Goal: Information Seeking & Learning: Check status

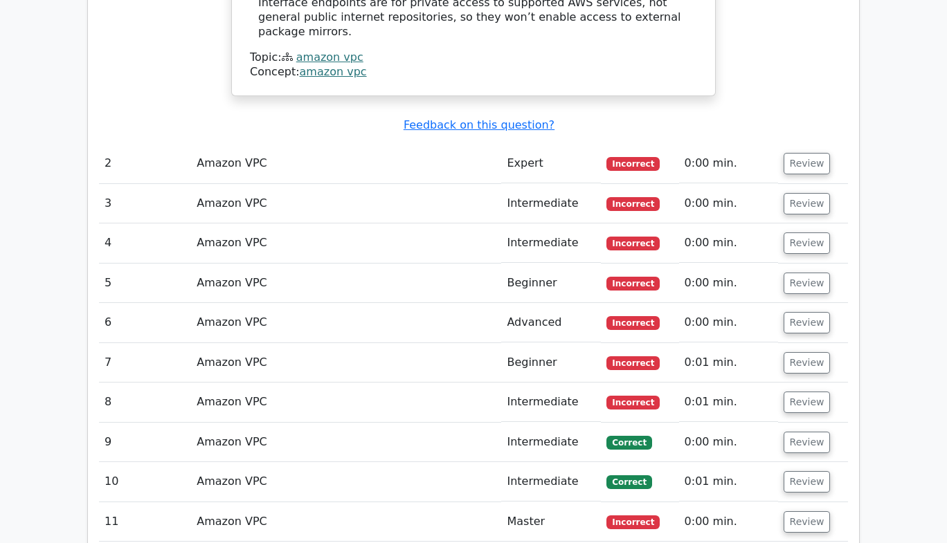
scroll to position [2048, 0]
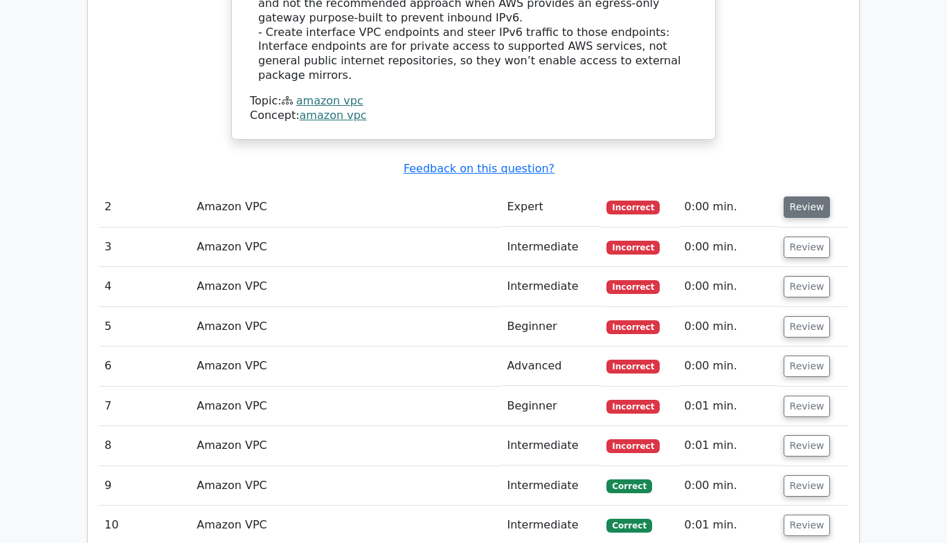
click at [797, 197] on button "Review" at bounding box center [807, 207] width 47 height 21
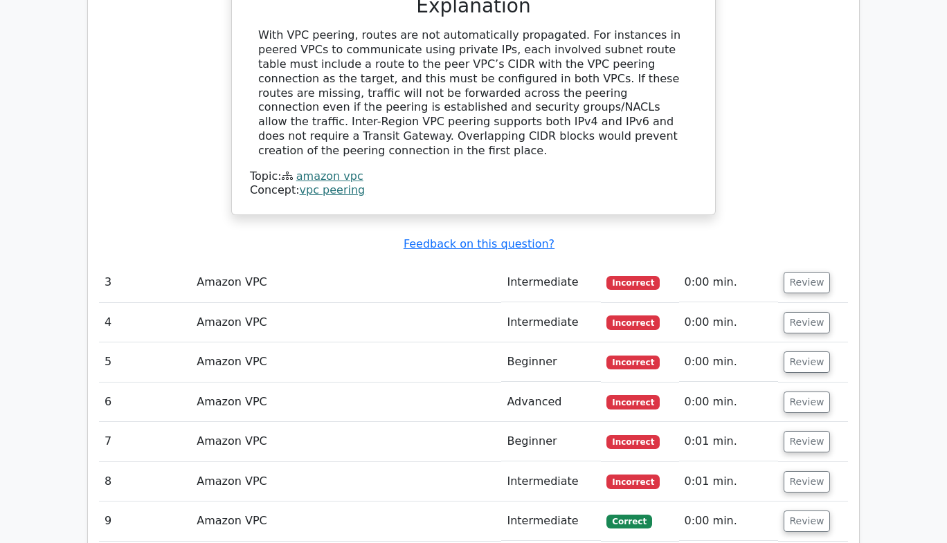
scroll to position [2695, 0]
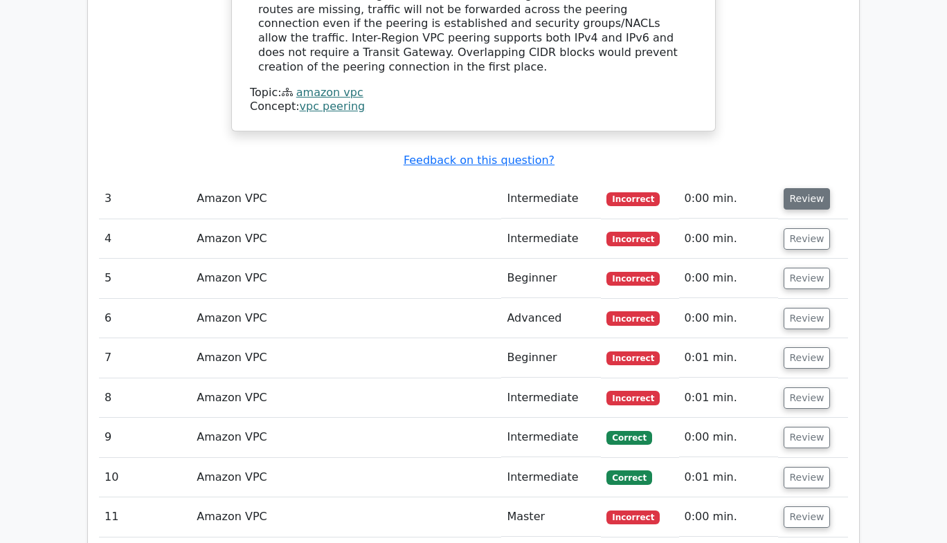
click at [789, 188] on button "Review" at bounding box center [807, 198] width 47 height 21
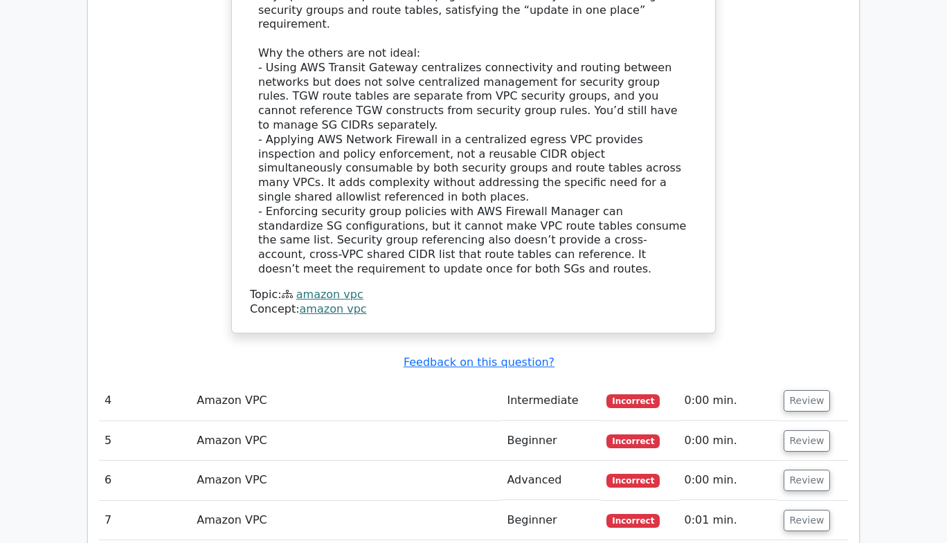
scroll to position [3483, 0]
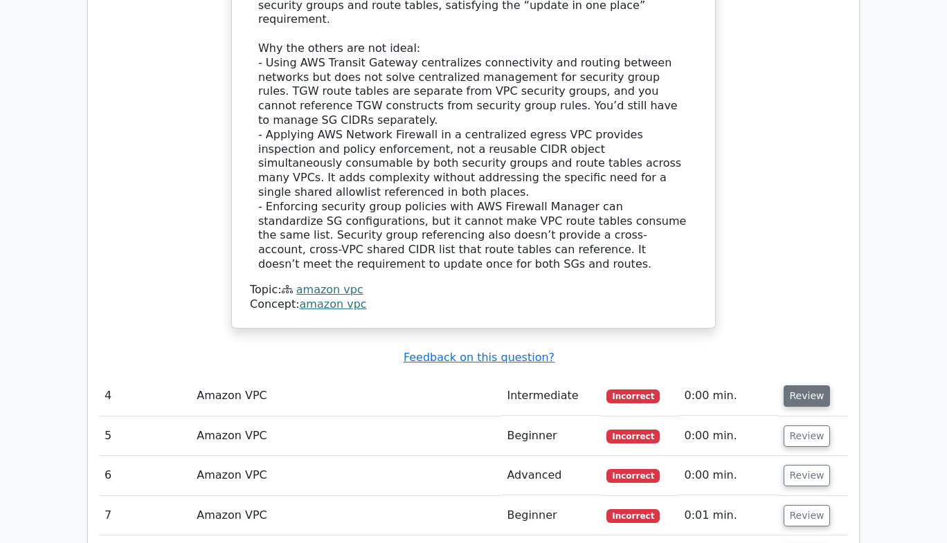
click at [789, 386] on button "Review" at bounding box center [807, 396] width 47 height 21
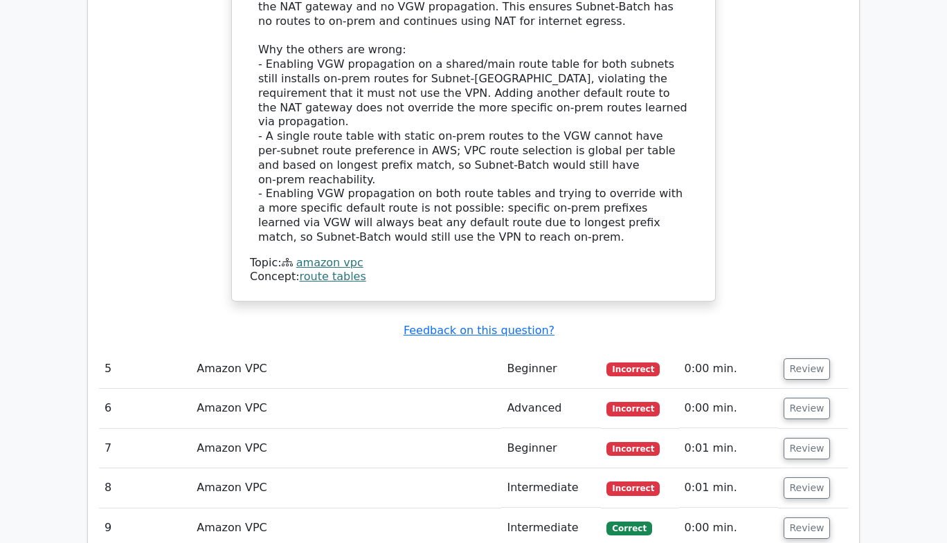
scroll to position [4414, 0]
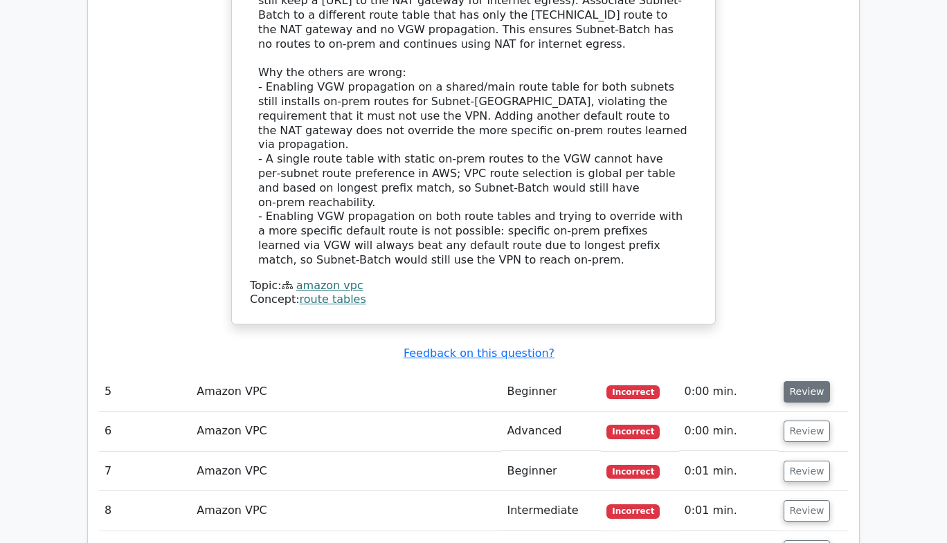
click at [793, 381] on button "Review" at bounding box center [807, 391] width 47 height 21
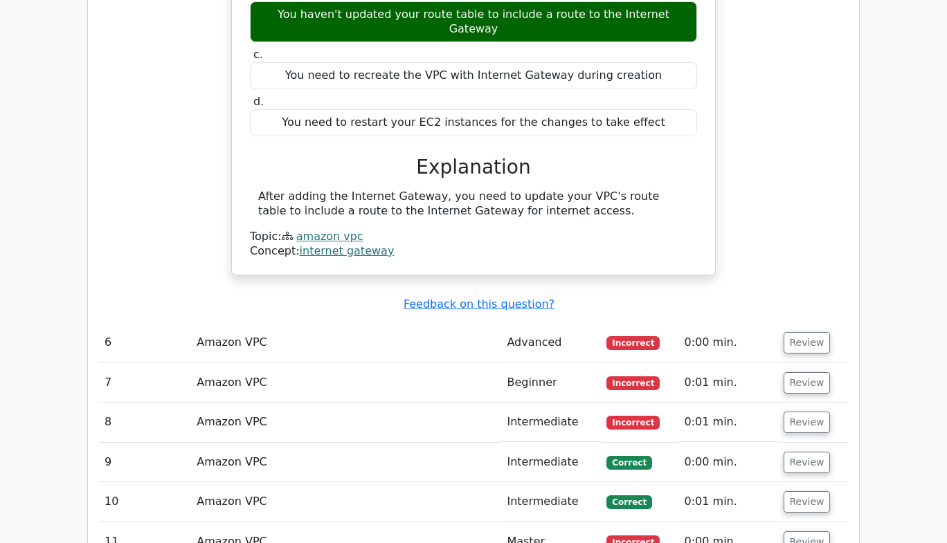
scroll to position [5001, 0]
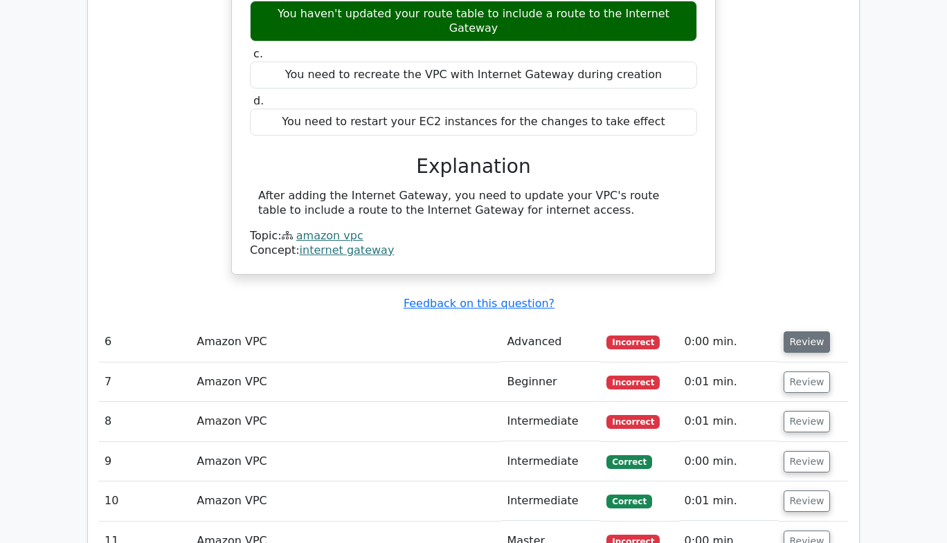
click at [805, 332] on button "Review" at bounding box center [807, 342] width 47 height 21
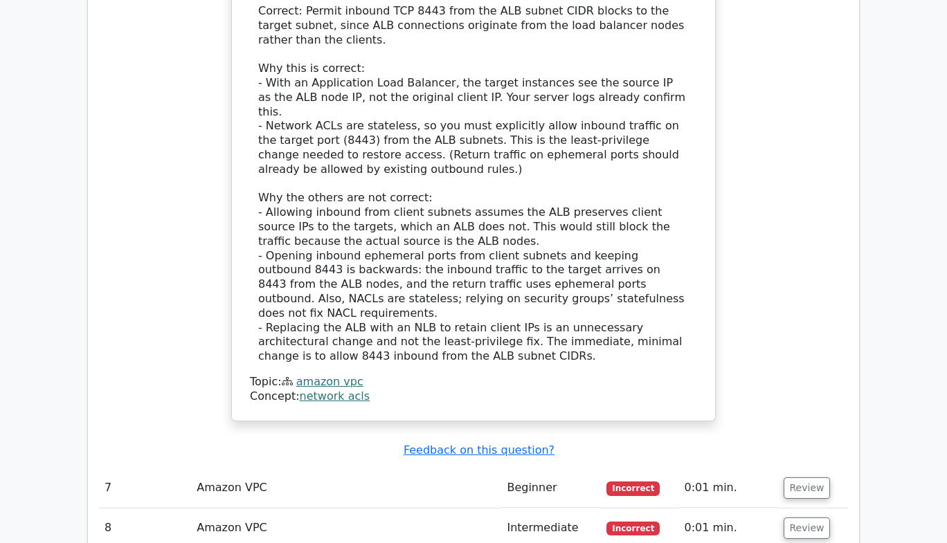
scroll to position [5891, 0]
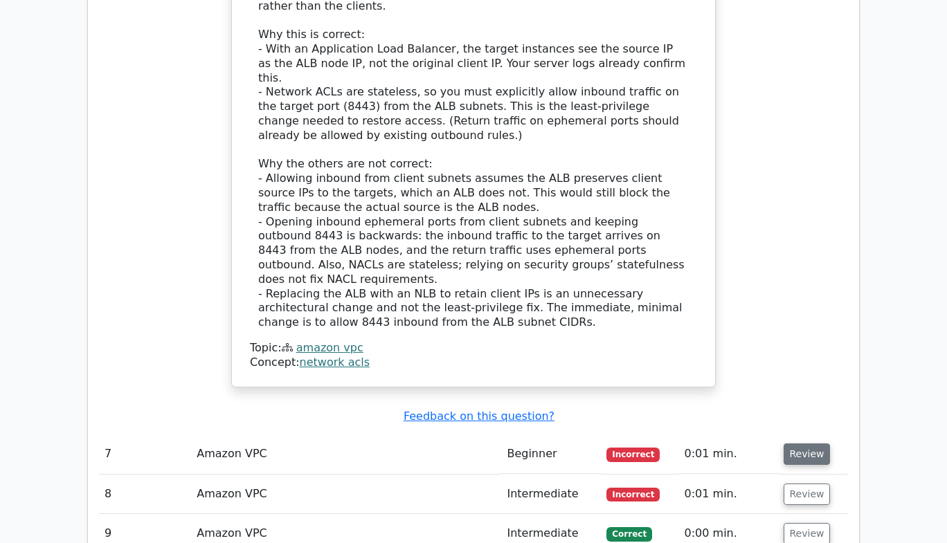
click at [787, 444] on button "Review" at bounding box center [807, 454] width 47 height 21
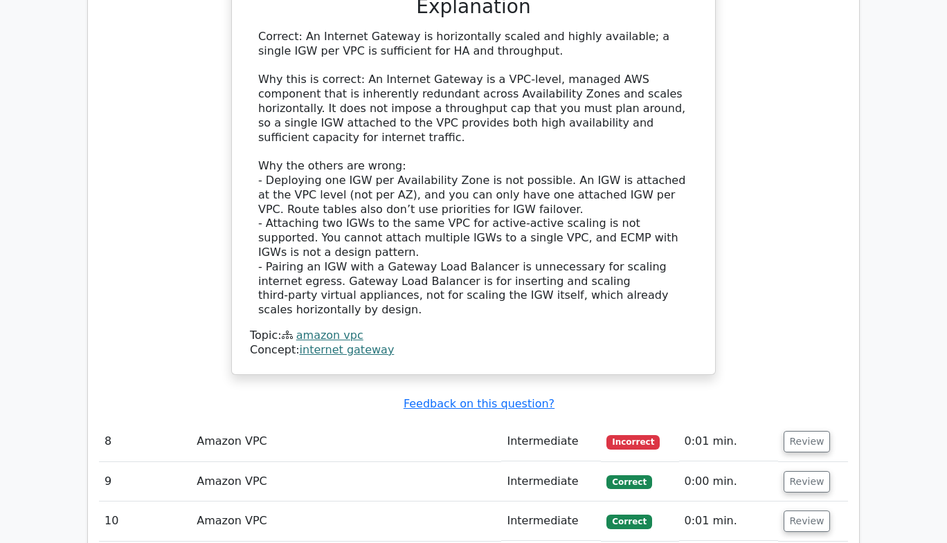
scroll to position [6727, 0]
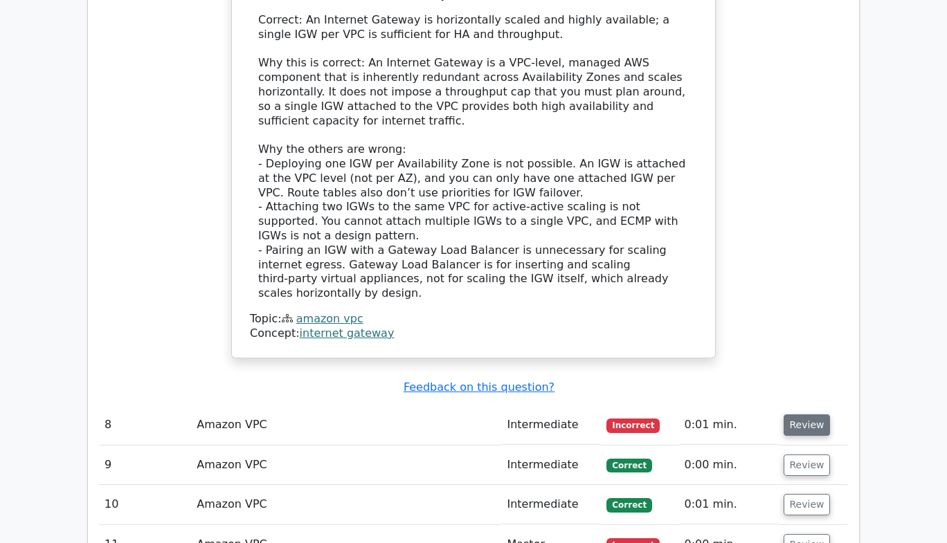
click at [804, 415] on button "Review" at bounding box center [807, 425] width 47 height 21
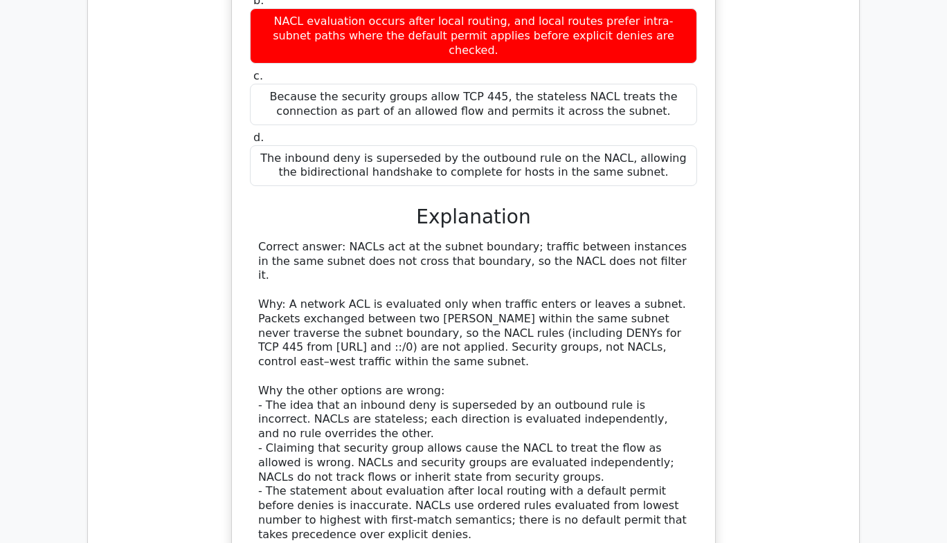
scroll to position [7433, 0]
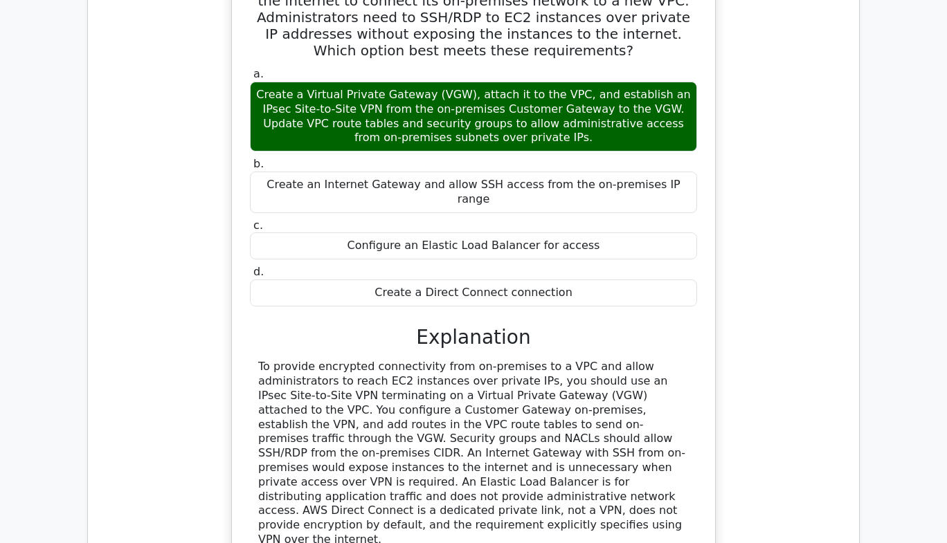
scroll to position [9053, 0]
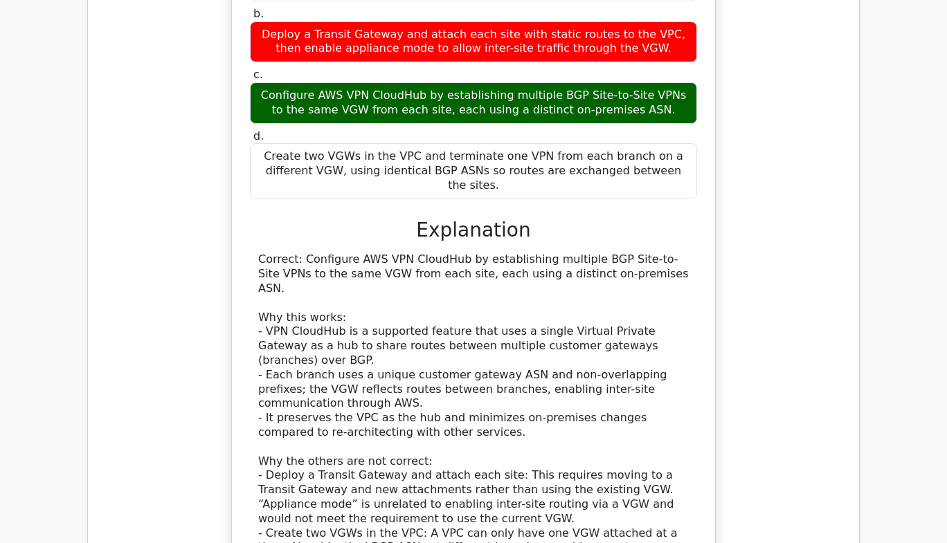
scroll to position [9878, 0]
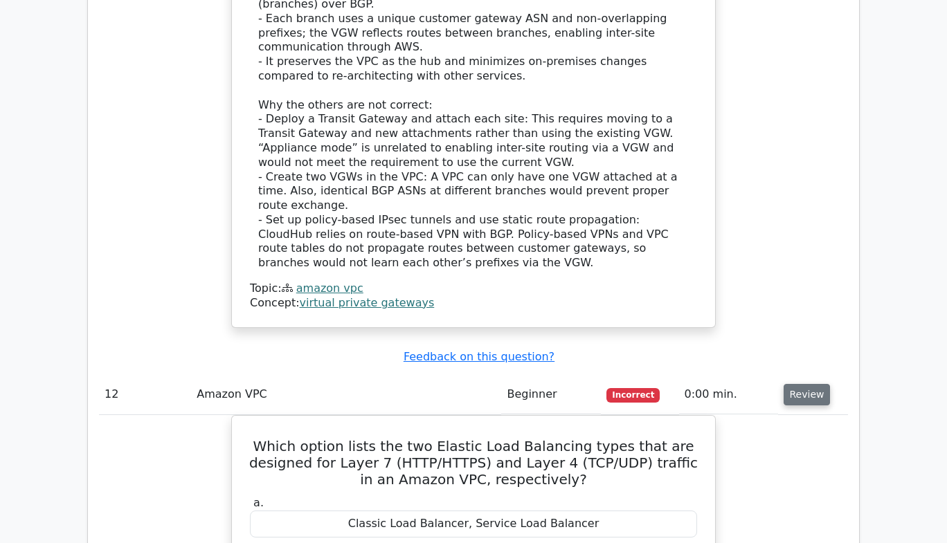
scroll to position [10360, 0]
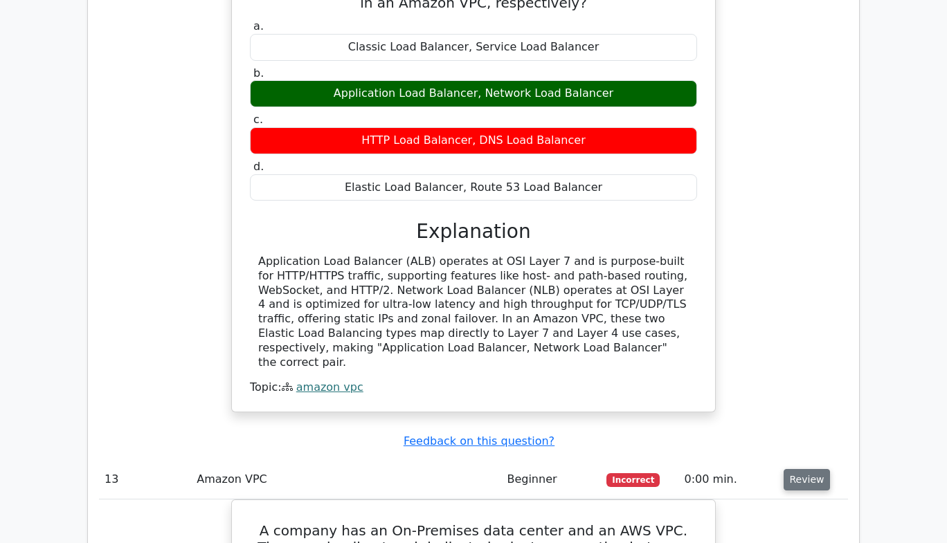
scroll to position [10814, 0]
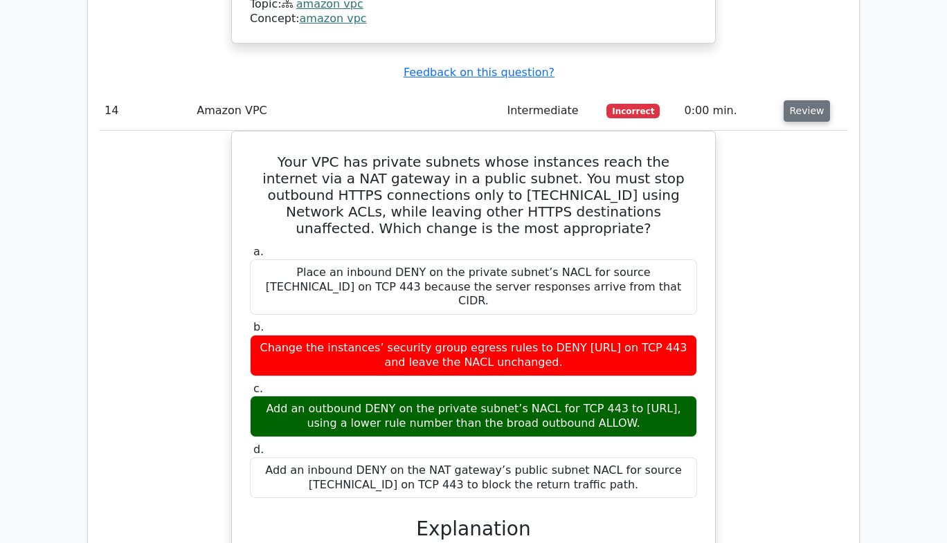
scroll to position [11656, 0]
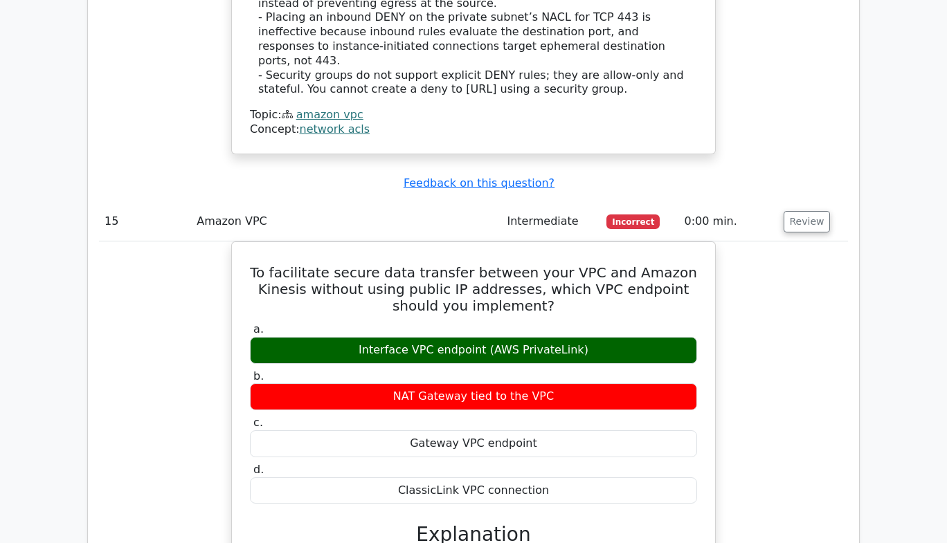
scroll to position [12396, 0]
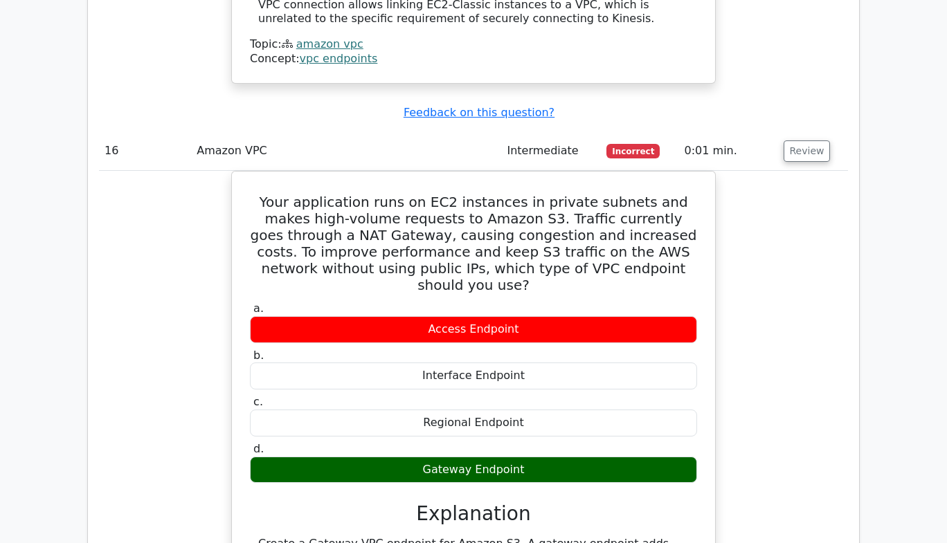
scroll to position [13091, 0]
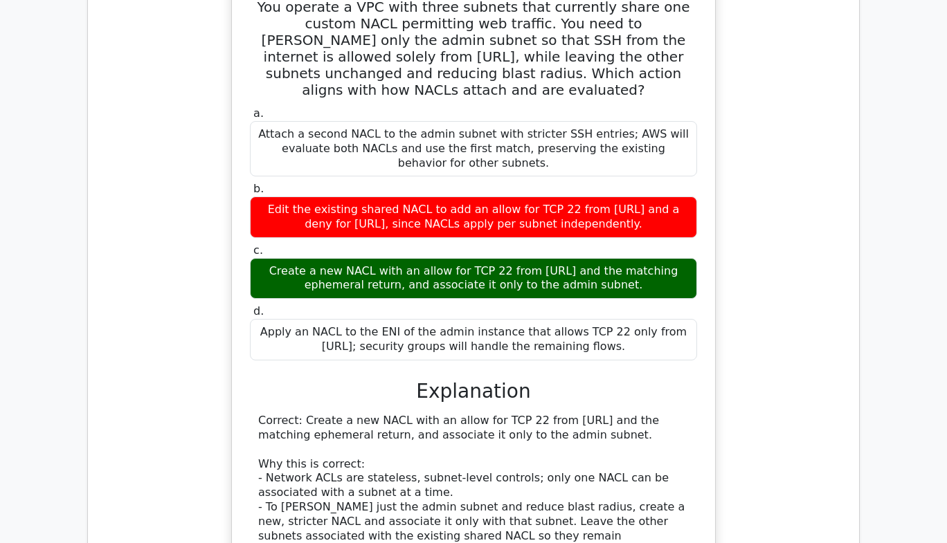
scroll to position [13913, 0]
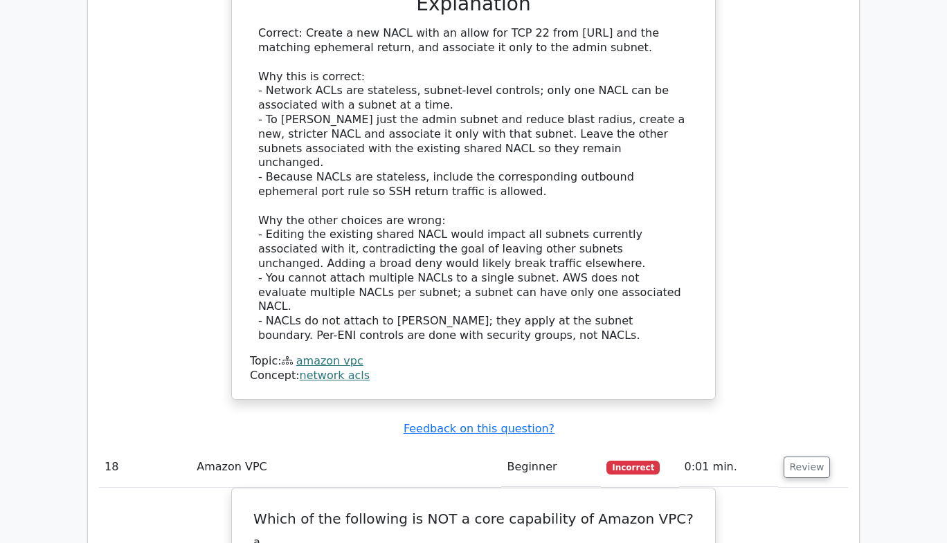
scroll to position [14371, 0]
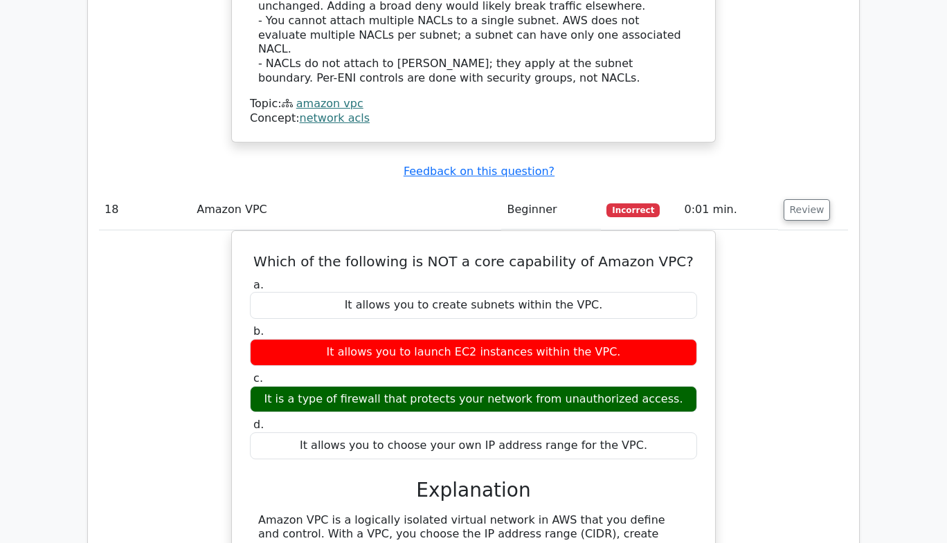
scroll to position [14809, 0]
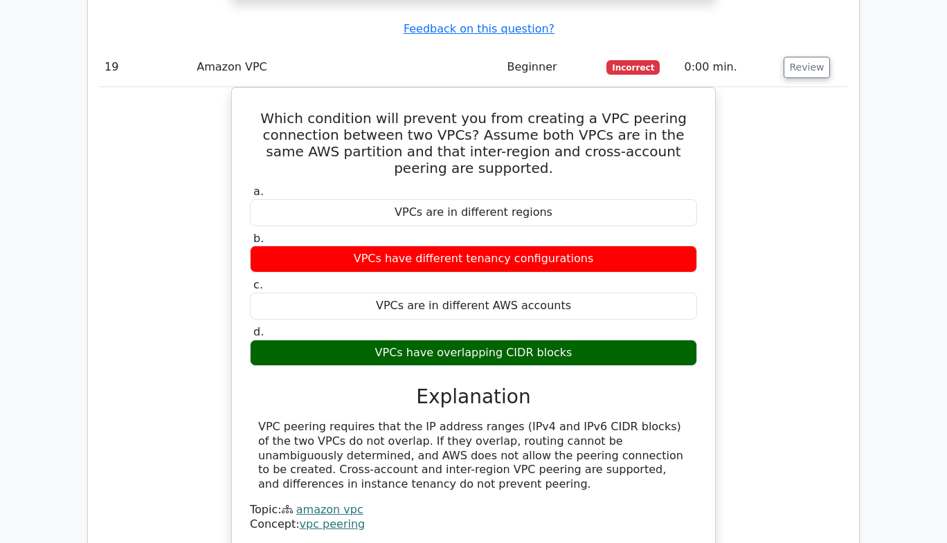
scroll to position [15373, 0]
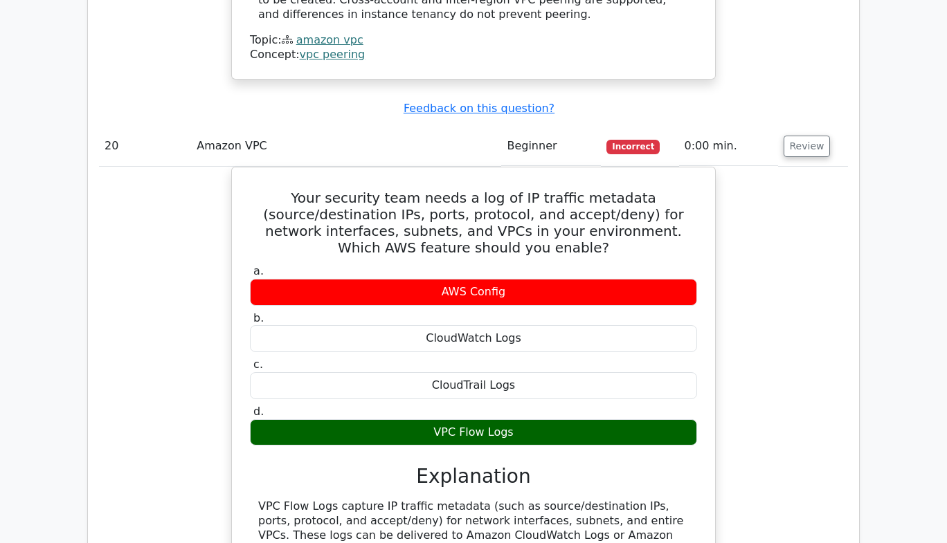
scroll to position [16534, 0]
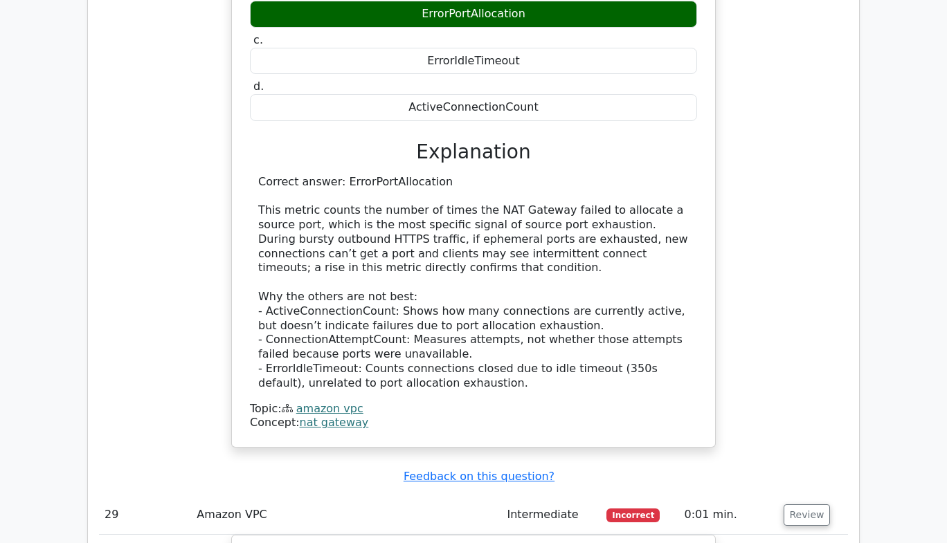
scroll to position [21714, 0]
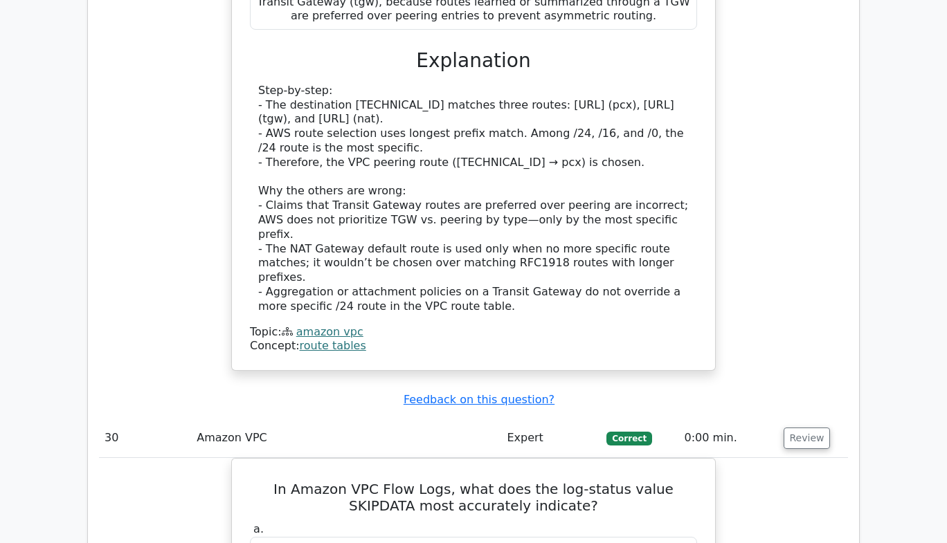
scroll to position [22515, 0]
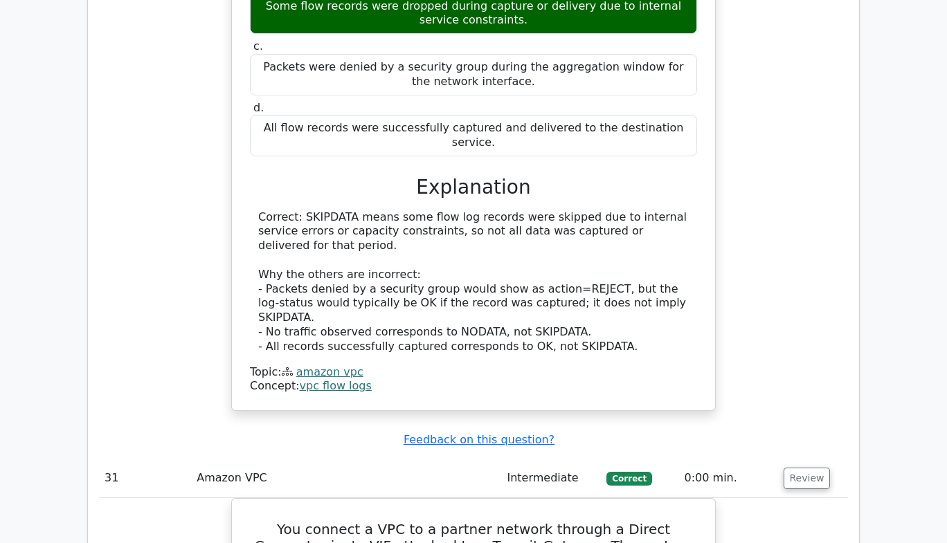
scroll to position [23350, 0]
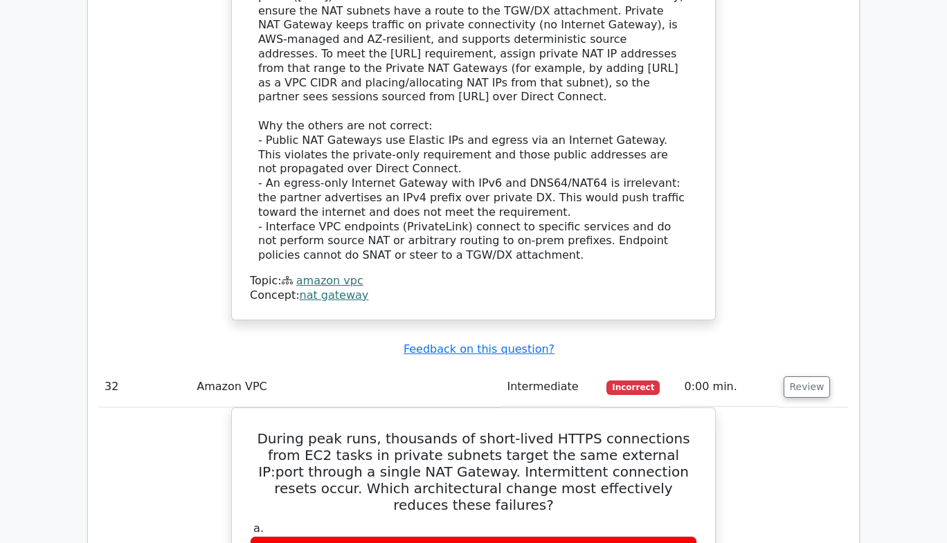
scroll to position [24229, 0]
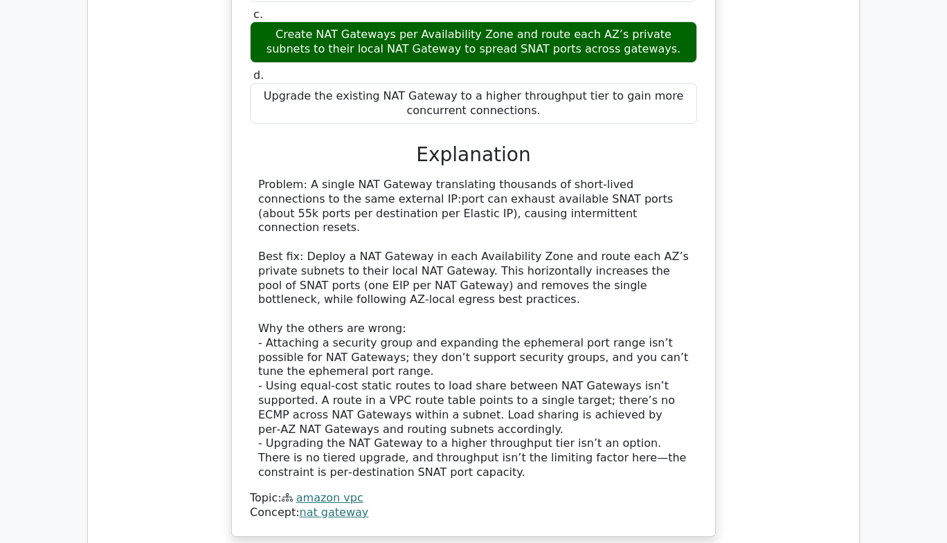
scroll to position [24839, 0]
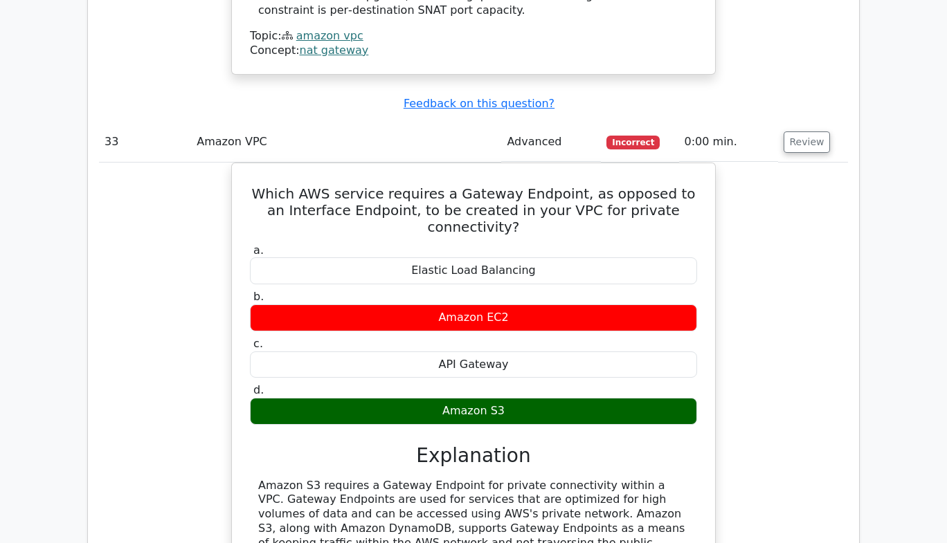
scroll to position [25306, 0]
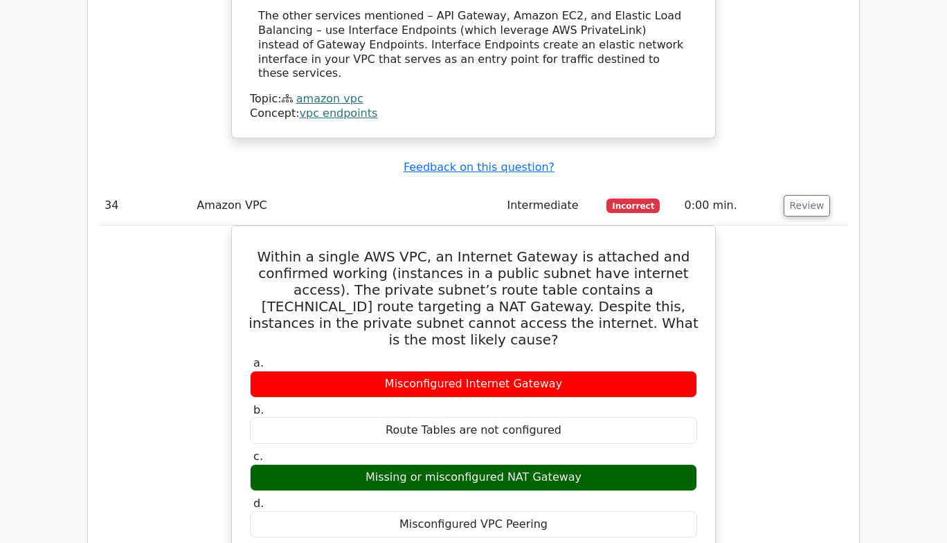
scroll to position [26074, 0]
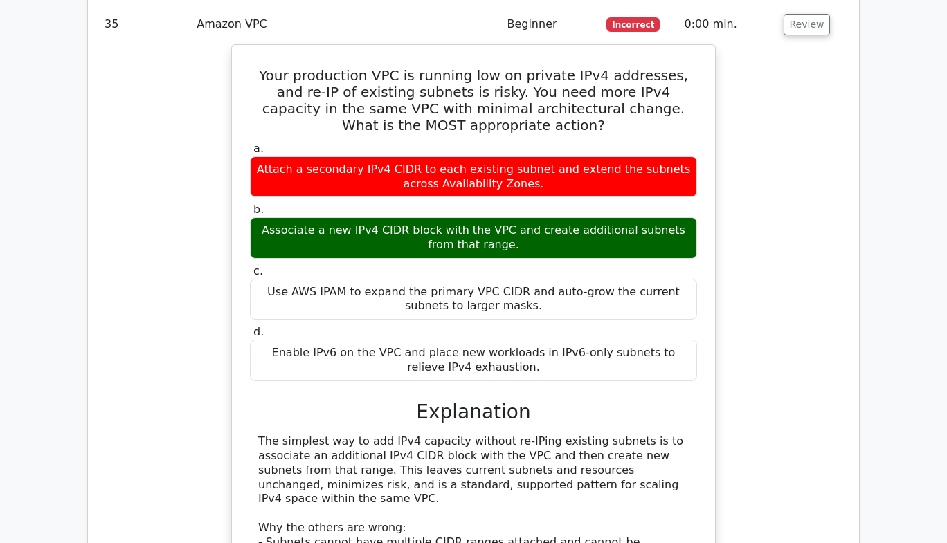
scroll to position [26850, 0]
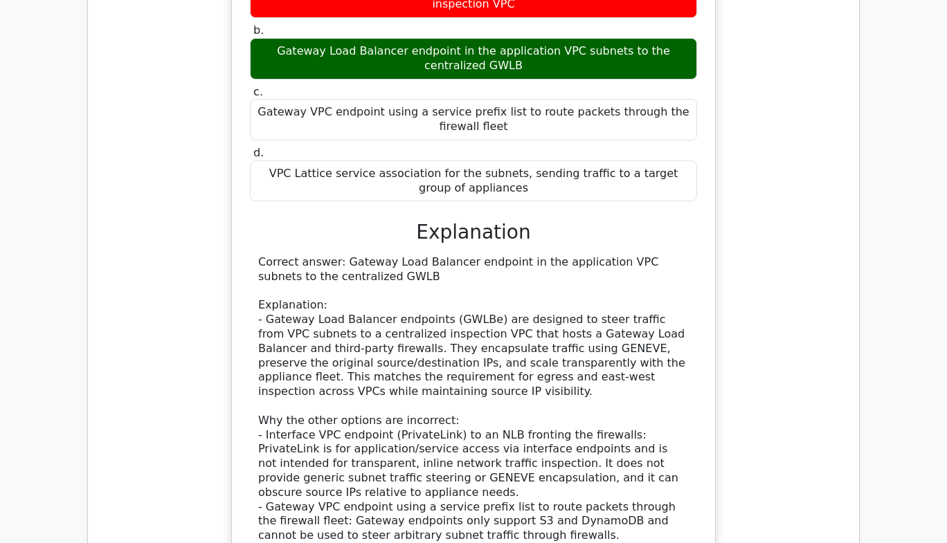
scroll to position [27639, 0]
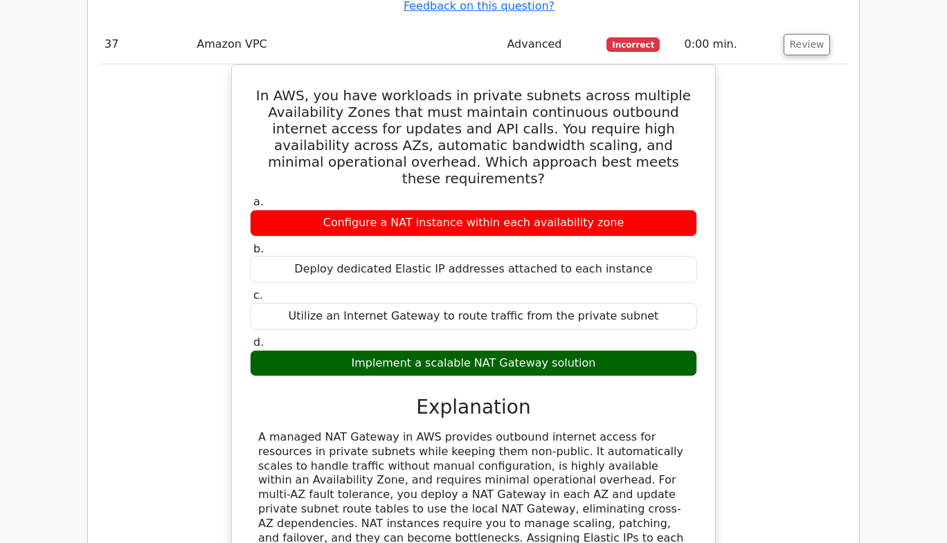
scroll to position [28329, 0]
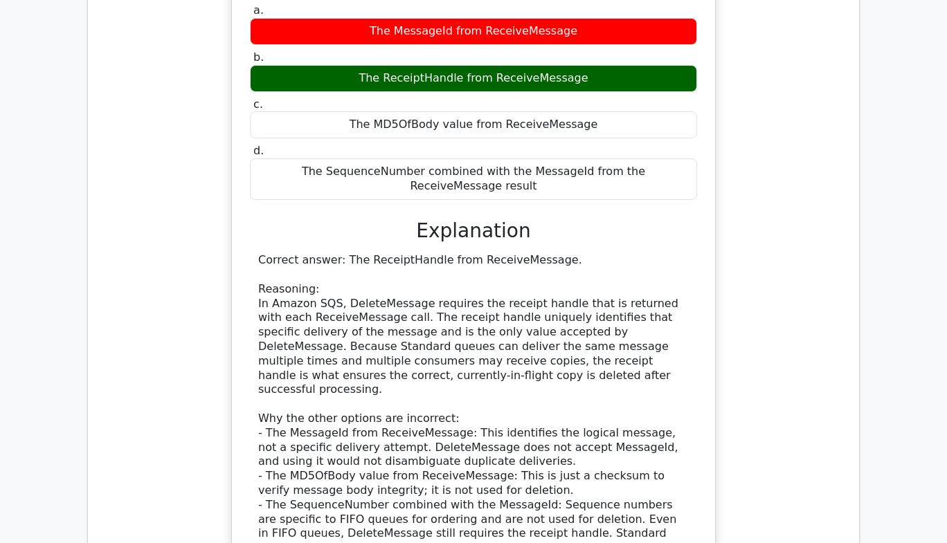
scroll to position [29181, 0]
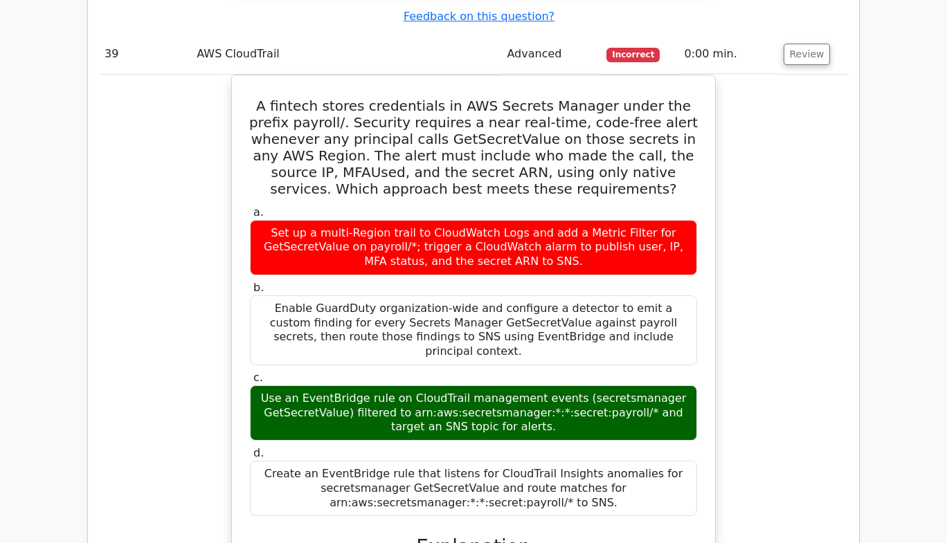
scroll to position [29804, 0]
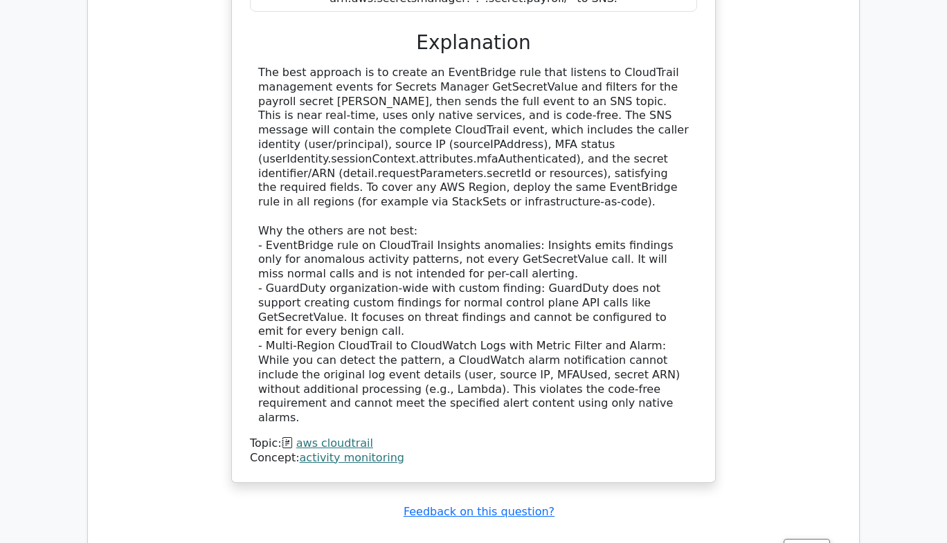
scroll to position [30422, 0]
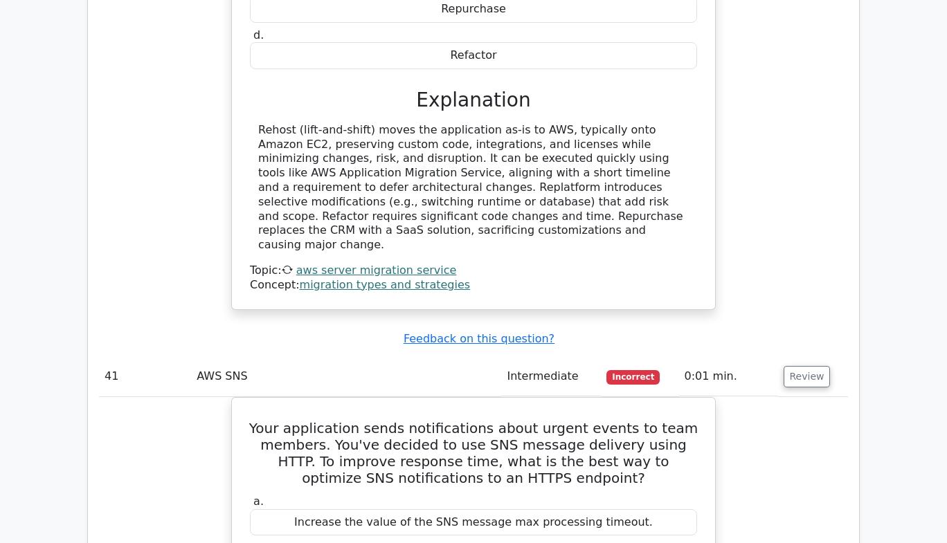
scroll to position [31255, 0]
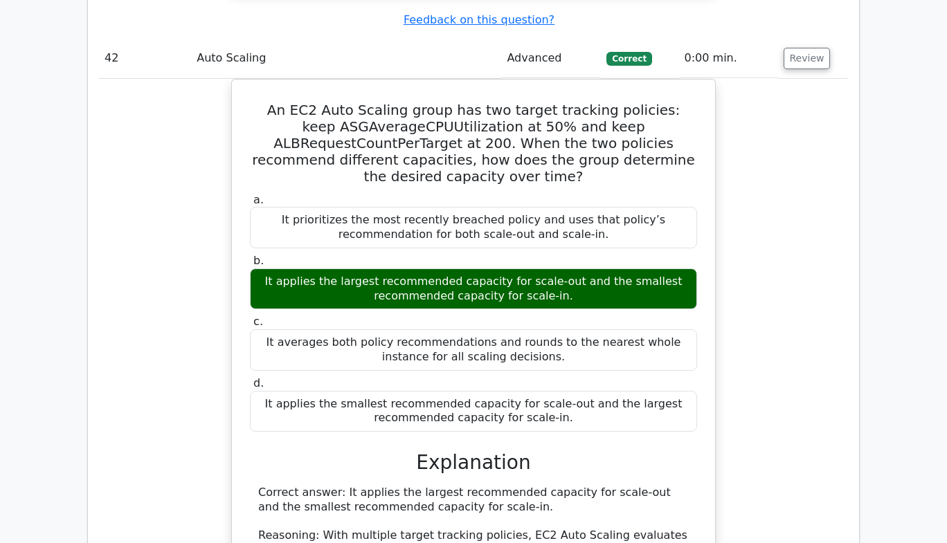
scroll to position [32047, 0]
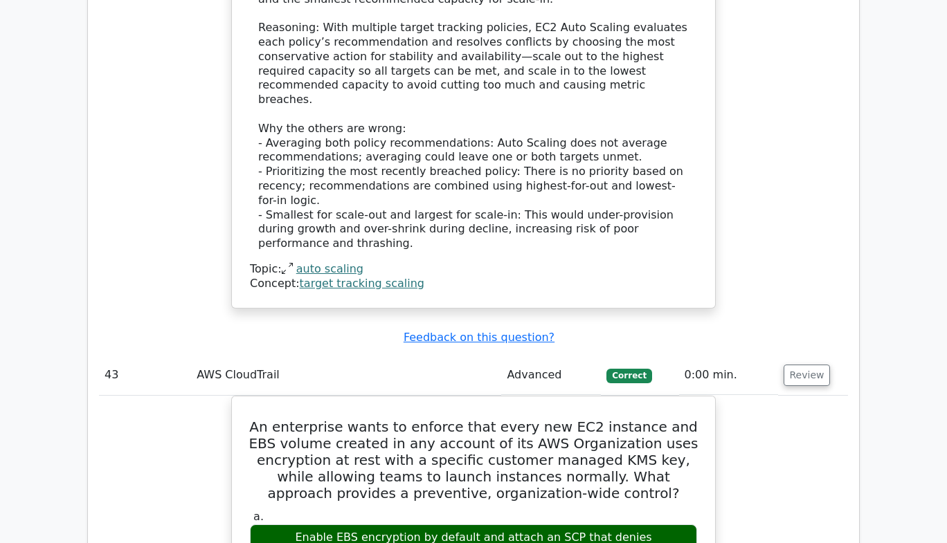
scroll to position [32559, 0]
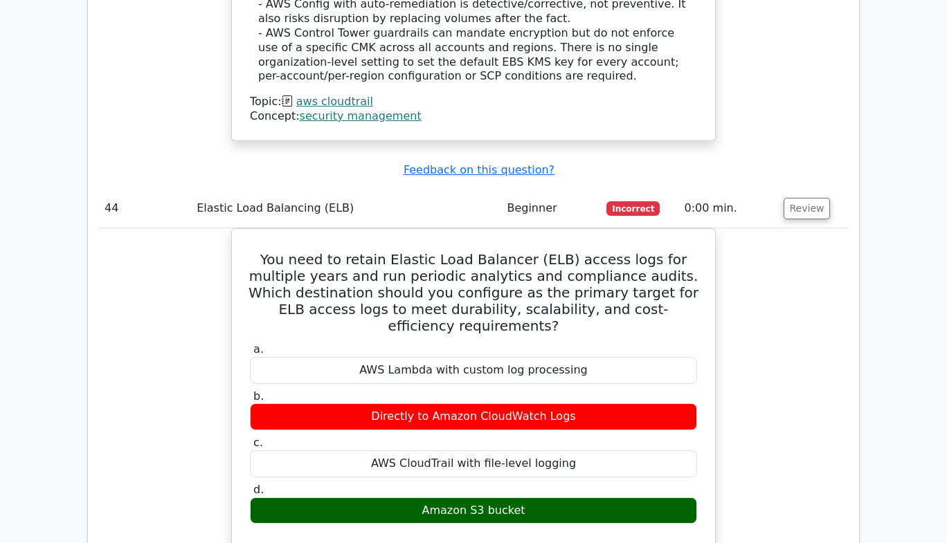
scroll to position [33523, 0]
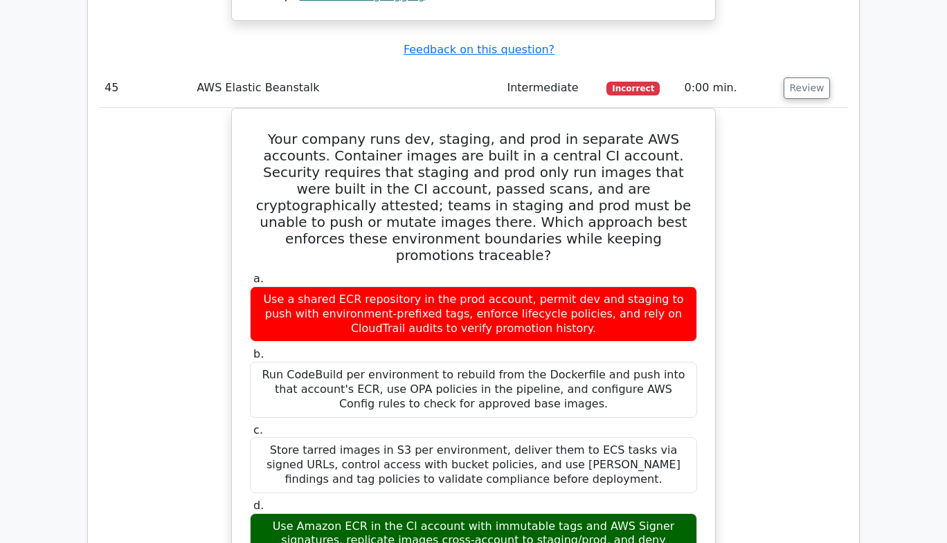
scroll to position [34409, 0]
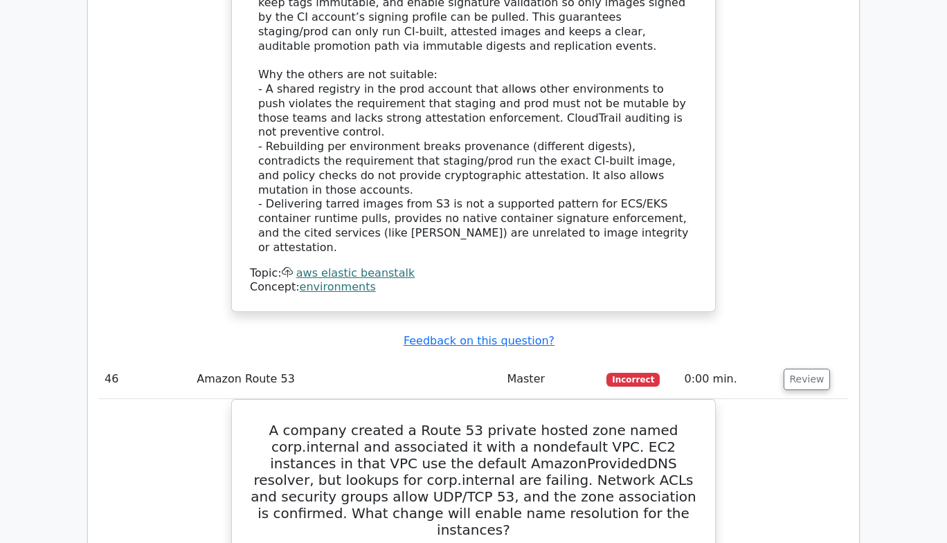
scroll to position [35139, 0]
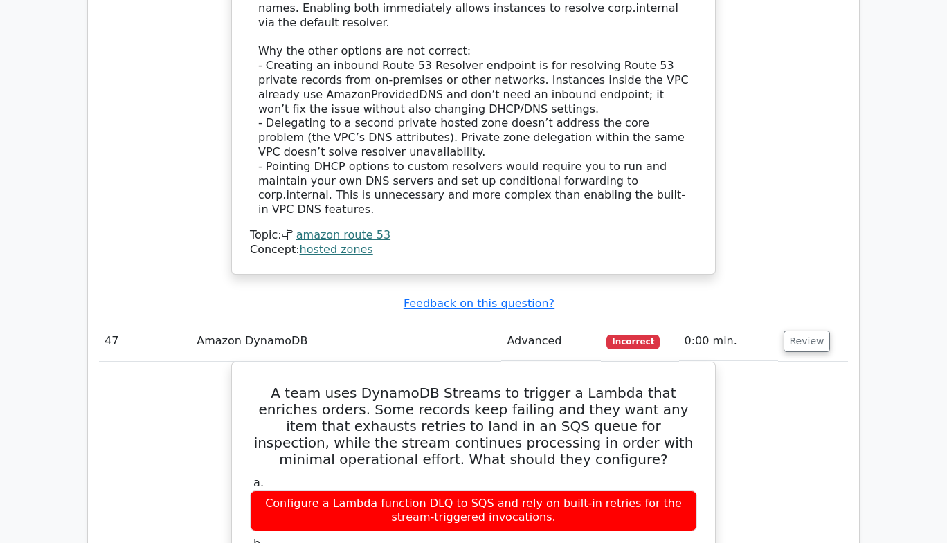
scroll to position [35976, 0]
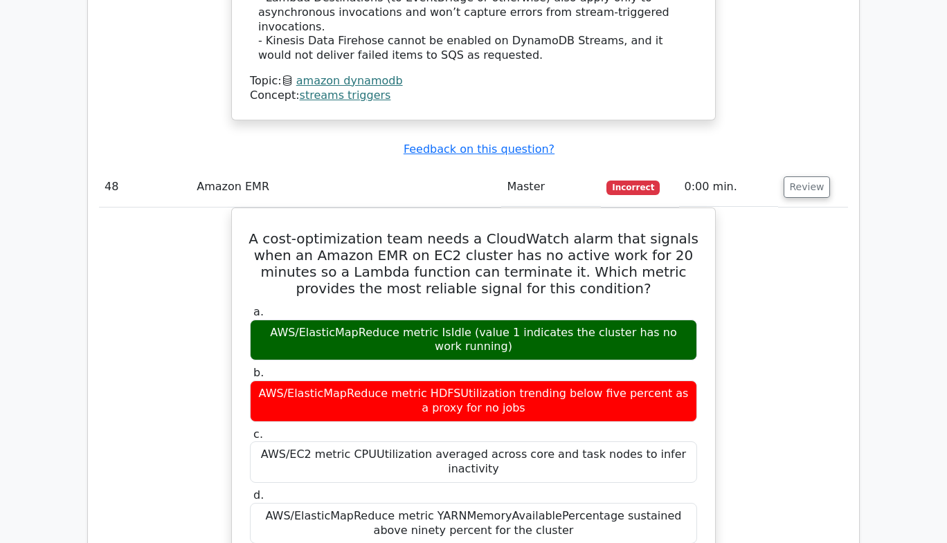
scroll to position [36867, 0]
